Goal: Information Seeking & Learning: Learn about a topic

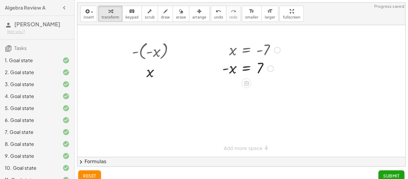
click at [171, 88] on div at bounding box center [241, 91] width 328 height 132
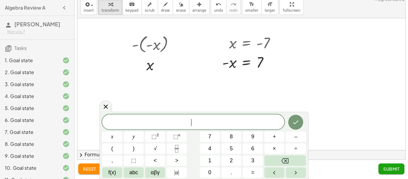
scroll to position [117, 0]
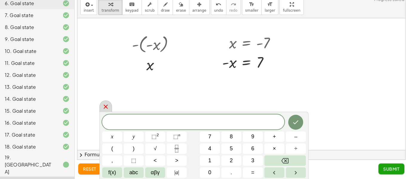
click at [109, 107] on div at bounding box center [105, 106] width 13 height 12
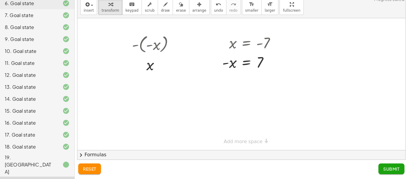
click at [87, 170] on span "reset" at bounding box center [89, 168] width 13 height 5
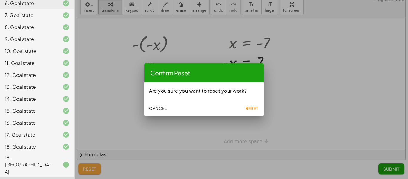
scroll to position [0, 0]
click at [256, 105] on span "Reset" at bounding box center [251, 107] width 13 height 5
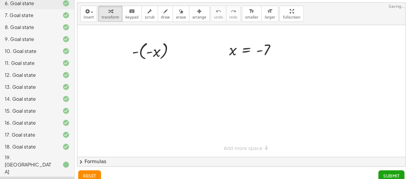
scroll to position [7, 0]
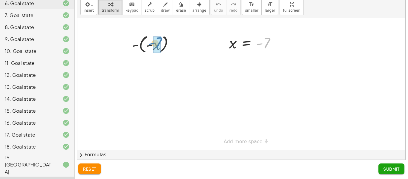
drag, startPoint x: 266, startPoint y: 45, endPoint x: 157, endPoint y: 45, distance: 108.1
drag, startPoint x: 152, startPoint y: 67, endPoint x: 139, endPoint y: 74, distance: 14.6
click at [139, 74] on div at bounding box center [155, 65] width 53 height 20
drag, startPoint x: 136, startPoint y: 44, endPoint x: 201, endPoint y: 48, distance: 64.9
click at [201, 48] on div "- ( - x ) - 7 x = - 7" at bounding box center [241, 84] width 328 height 132
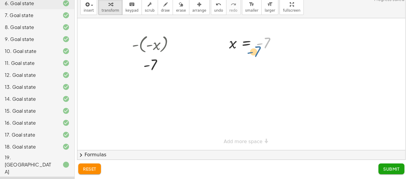
drag, startPoint x: 266, startPoint y: 42, endPoint x: 263, endPoint y: 46, distance: 5.6
click at [263, 46] on div at bounding box center [254, 43] width 57 height 20
click at [249, 59] on div at bounding box center [251, 63] width 63 height 20
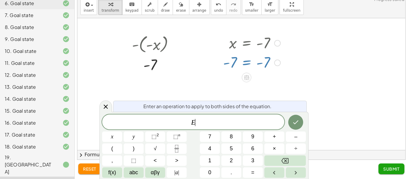
click at [82, 171] on button "reset" at bounding box center [89, 168] width 23 height 11
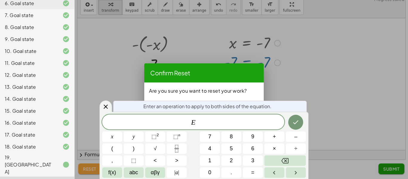
scroll to position [0, 0]
click at [102, 103] on icon at bounding box center [105, 106] width 7 height 7
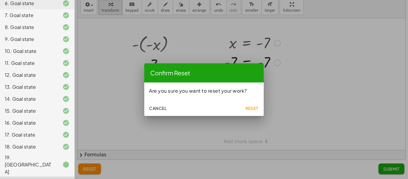
click at [244, 108] on button "Reset" at bounding box center [251, 108] width 19 height 11
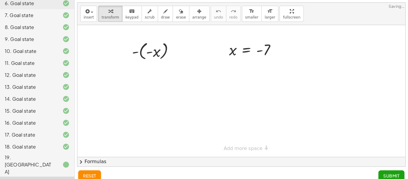
scroll to position [7, 0]
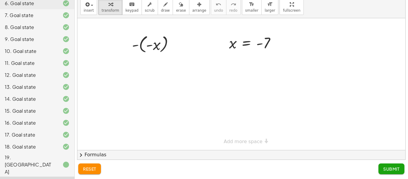
click at [39, 156] on div "19. [GEOGRAPHIC_DATA]" at bounding box center [29, 165] width 48 height 22
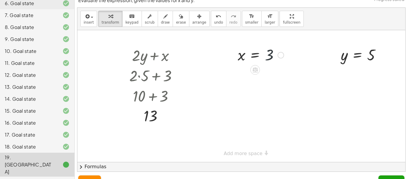
click at [271, 59] on div at bounding box center [261, 55] width 52 height 20
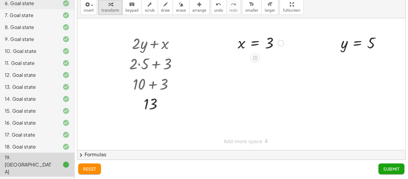
click at [272, 38] on div at bounding box center [261, 43] width 52 height 20
click at [351, 50] on div at bounding box center [363, 43] width 51 height 20
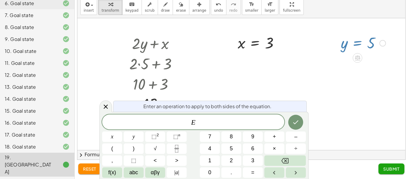
click at [277, 86] on div at bounding box center [241, 84] width 328 height 132
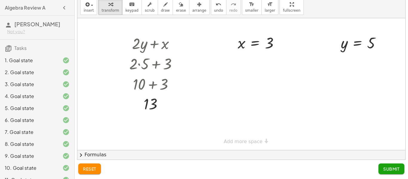
scroll to position [117, 0]
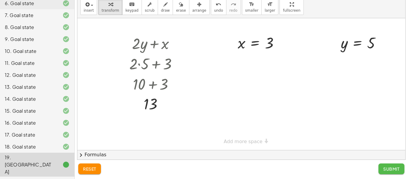
click at [387, 165] on button "Submit" at bounding box center [391, 168] width 26 height 11
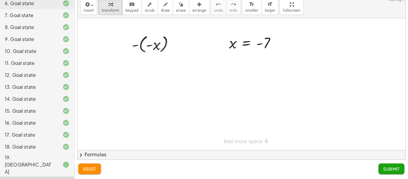
scroll to position [7, 0]
click at [60, 161] on div at bounding box center [61, 164] width 17 height 7
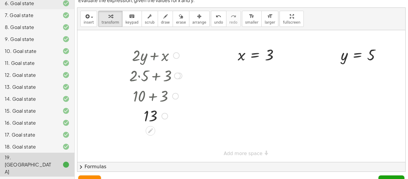
click at [166, 116] on div at bounding box center [165, 116] width 7 height 7
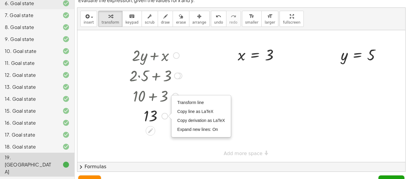
click at [156, 118] on div at bounding box center [155, 116] width 59 height 20
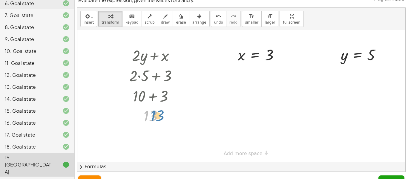
drag, startPoint x: 156, startPoint y: 118, endPoint x: 160, endPoint y: 117, distance: 4.2
click at [160, 117] on div at bounding box center [155, 116] width 59 height 20
drag, startPoint x: 171, startPoint y: 76, endPoint x: 160, endPoint y: 65, distance: 14.6
click at [151, 56] on div "+ · 2 · y + x + · 2 · y + 3 + · 2 · 5 + 3 + 10 + 3 13 Transform line Copy line …" at bounding box center [151, 56] width 0 height 0
click at [191, 49] on div "+ · 2 · y + x + · 2 · y + 3 + · 2 · 5 + 3 + 10 + 3 13 Transform line Copy line …" at bounding box center [241, 96] width 328 height 132
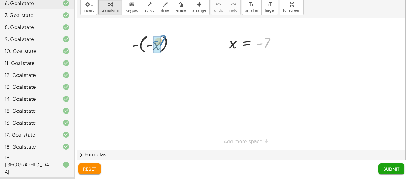
drag, startPoint x: 267, startPoint y: 39, endPoint x: 162, endPoint y: 37, distance: 104.8
click at [162, 37] on div "- ( - x ) - 7 x = - 7" at bounding box center [241, 84] width 328 height 132
drag, startPoint x: 153, startPoint y: 68, endPoint x: 239, endPoint y: 46, distance: 88.5
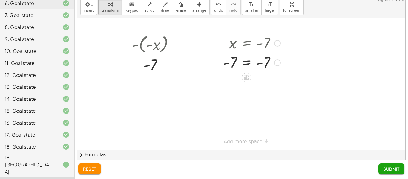
click at [245, 63] on div at bounding box center [251, 63] width 63 height 20
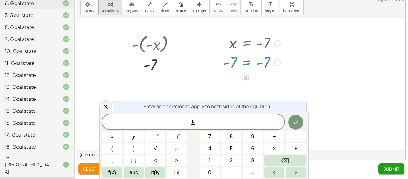
click at [208, 64] on div at bounding box center [241, 84] width 328 height 132
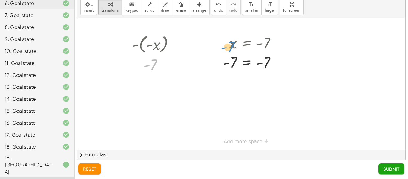
drag, startPoint x: 149, startPoint y: 69, endPoint x: 231, endPoint y: 49, distance: 84.3
click at [231, 49] on div "- ( - x ) - 7 - 7 x = - 7 = - 7 - 7" at bounding box center [241, 84] width 328 height 132
drag, startPoint x: 155, startPoint y: 46, endPoint x: 152, endPoint y: 50, distance: 4.2
click at [152, 50] on div at bounding box center [155, 44] width 53 height 22
drag, startPoint x: 229, startPoint y: 65, endPoint x: 149, endPoint y: 48, distance: 81.4
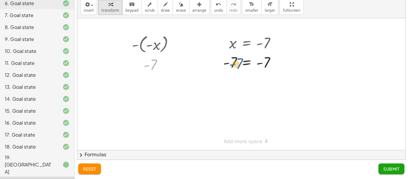
drag, startPoint x: 154, startPoint y: 63, endPoint x: 241, endPoint y: 62, distance: 86.6
click at [241, 62] on div "- ( - x ) - 7 - 7 x = - 7 = - 7 - 7" at bounding box center [241, 84] width 328 height 132
drag, startPoint x: 270, startPoint y: 62, endPoint x: 147, endPoint y: 67, distance: 123.4
click at [147, 67] on div "- ( - x ) - 7 x = - 7 - 7 = - 7 - 7" at bounding box center [241, 84] width 328 height 132
drag, startPoint x: 269, startPoint y: 58, endPoint x: 157, endPoint y: 65, distance: 112.5
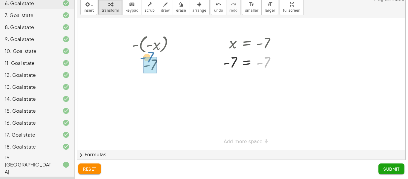
drag, startPoint x: 267, startPoint y: 66, endPoint x: 153, endPoint y: 62, distance: 114.2
drag, startPoint x: 153, startPoint y: 62, endPoint x: 265, endPoint y: 59, distance: 112.3
click at [385, 171] on span "Submit" at bounding box center [391, 168] width 16 height 5
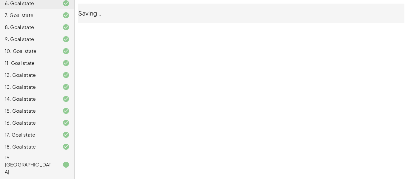
scroll to position [0, 0]
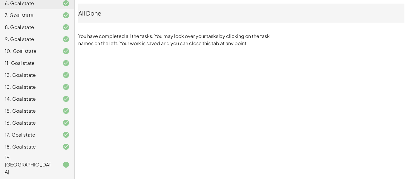
click at [58, 161] on div at bounding box center [61, 164] width 17 height 7
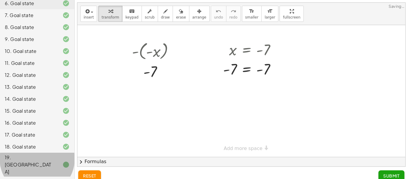
click at [270, 62] on div at bounding box center [251, 69] width 63 height 20
click at [346, 65] on div at bounding box center [241, 91] width 328 height 132
click at [341, 63] on div at bounding box center [241, 91] width 328 height 132
